Goal: Navigation & Orientation: Find specific page/section

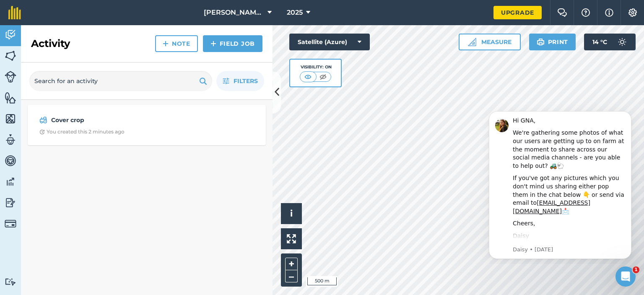
click at [201, 210] on div "Cover crop You created this 2 minutes ago" at bounding box center [147, 197] width 252 height 195
click at [629, 114] on icon "Dismiss notification" at bounding box center [628, 113] width 3 height 3
